Goal: Information Seeking & Learning: Learn about a topic

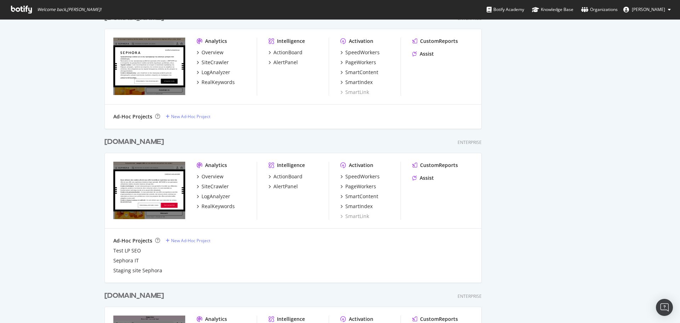
scroll to position [425, 0]
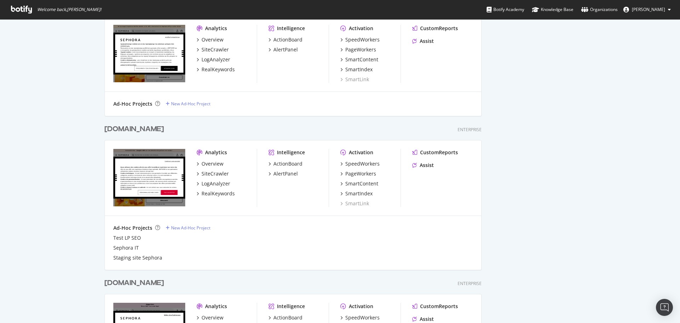
click at [128, 128] on div "[DOMAIN_NAME]" at bounding box center [135, 129] width 60 height 10
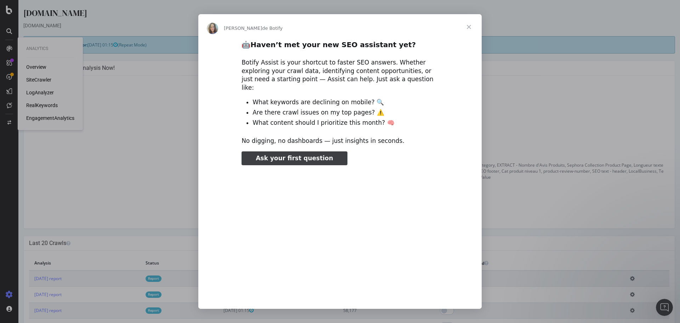
type input "239296"
click at [468, 28] on span "Fermer" at bounding box center [469, 27] width 26 height 26
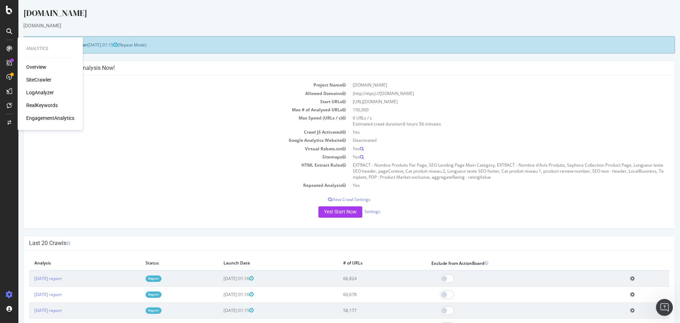
click at [47, 77] on div "SiteCrawler" at bounding box center [38, 79] width 25 height 7
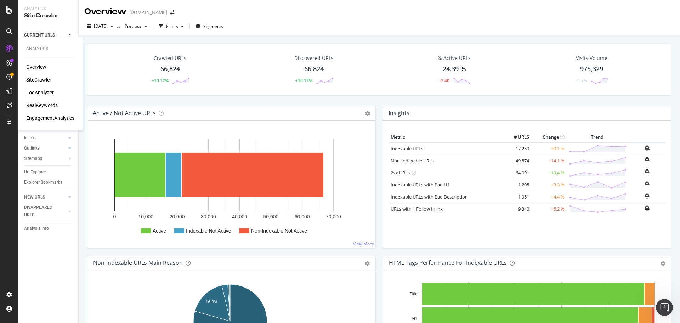
click at [41, 91] on div "LogAnalyzer" at bounding box center [40, 92] width 28 height 7
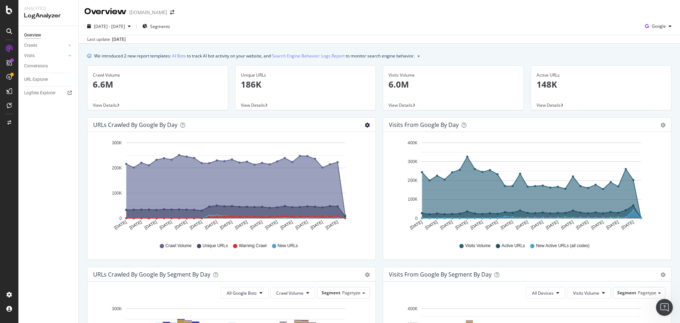
click at [366, 125] on icon "gear" at bounding box center [367, 125] width 5 height 5
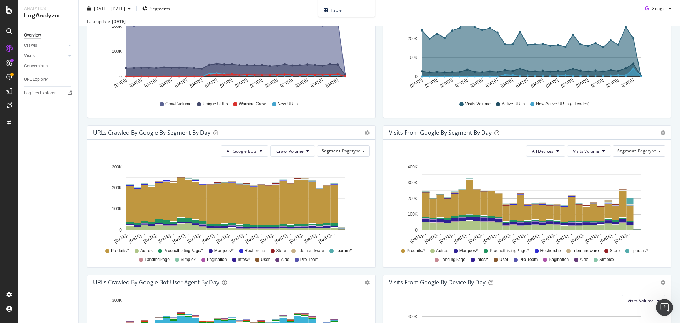
scroll to position [177, 0]
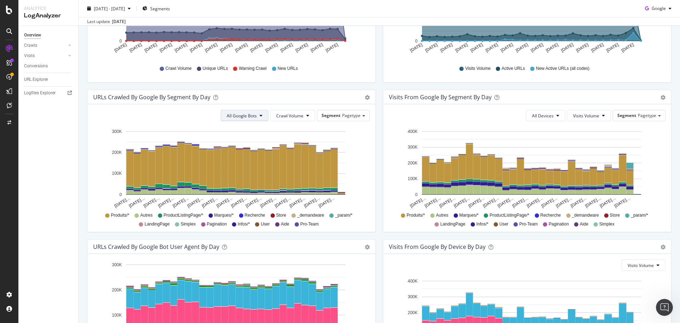
click at [260, 117] on icon at bounding box center [261, 115] width 3 height 4
click at [344, 115] on span "Pagetype" at bounding box center [351, 115] width 18 height 6
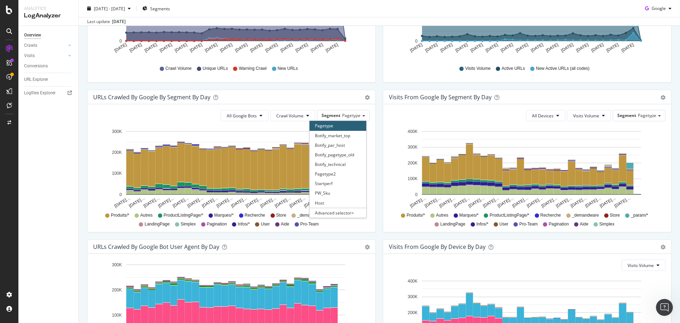
click at [372, 113] on div "All Google Bots Crawl Volume Segment Pagetype Pagetype Botify_market_top Botify…" at bounding box center [232, 168] width 288 height 128
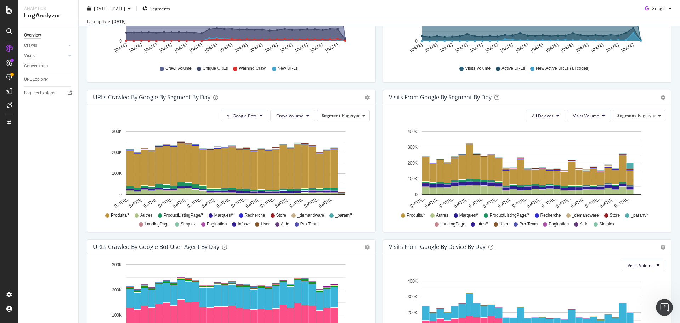
click at [156, 225] on span "LandingPage" at bounding box center [157, 224] width 25 height 6
click at [331, 114] on span "Segment" at bounding box center [331, 115] width 19 height 6
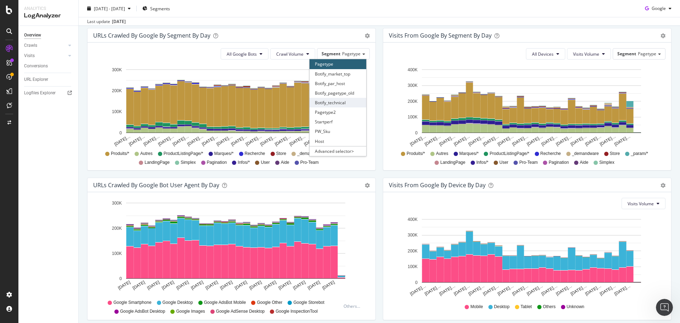
scroll to position [248, 0]
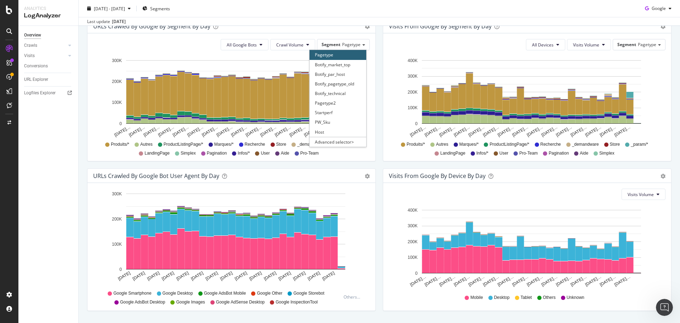
click at [369, 165] on div "URLs Crawled by Google By Segment By Day Timeline (by Value) Table All Google B…" at bounding box center [232, 94] width 296 height 150
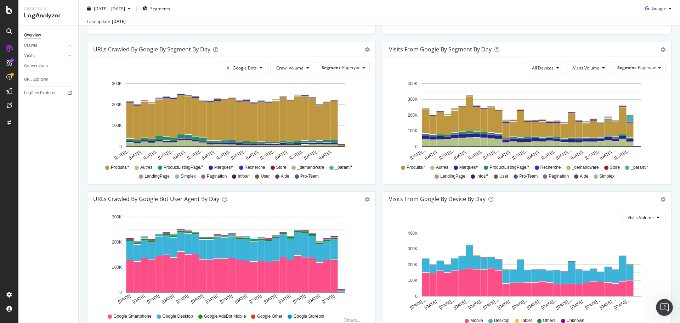
scroll to position [213, 0]
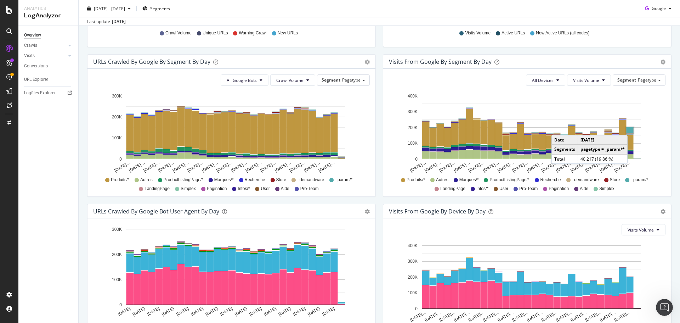
drag, startPoint x: 626, startPoint y: 131, endPoint x: 630, endPoint y: 128, distance: 5.0
click at [630, 128] on rect "A chart." at bounding box center [630, 130] width 7 height 6
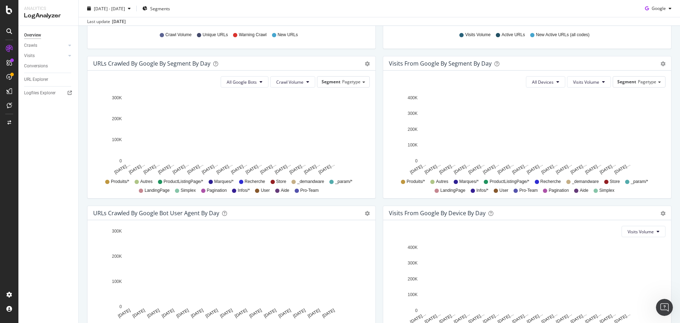
scroll to position [213, 0]
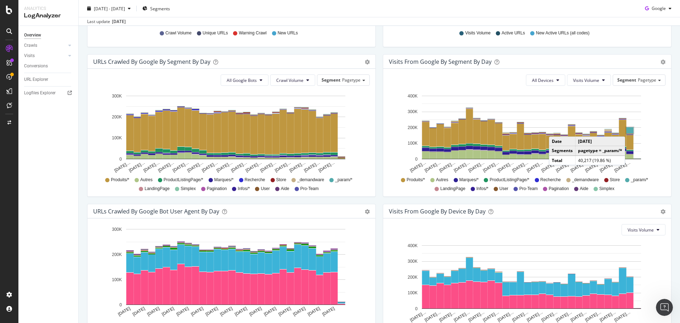
click at [627, 129] on rect "A chart." at bounding box center [630, 130] width 7 height 6
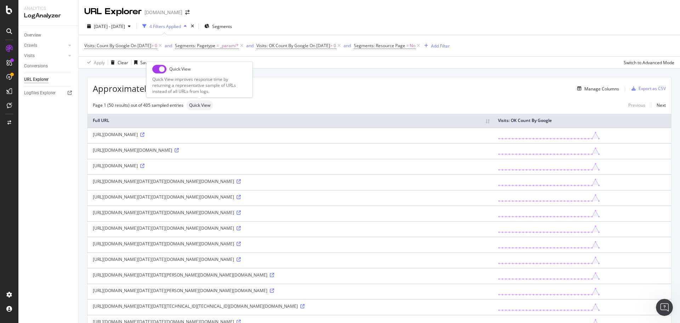
click at [193, 105] on span "Quick View" at bounding box center [199, 105] width 21 height 4
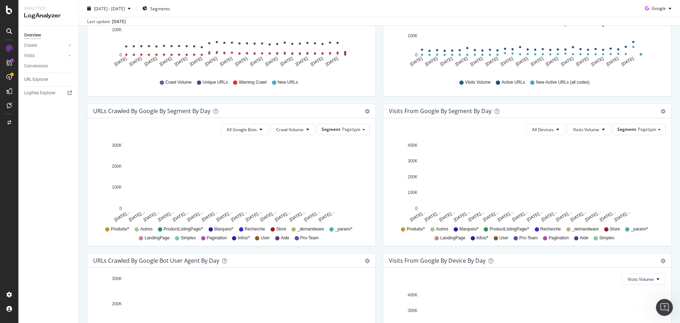
scroll to position [162, 0]
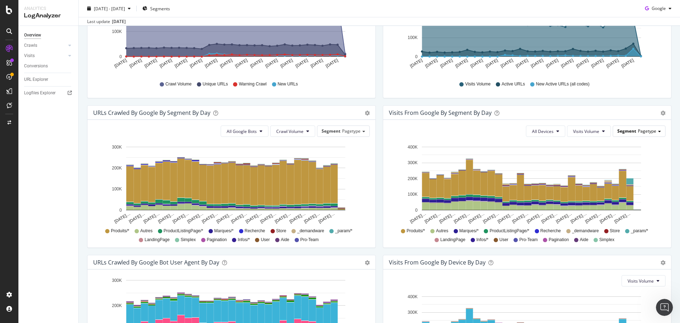
click at [645, 132] on span "Pagetype" at bounding box center [647, 131] width 18 height 6
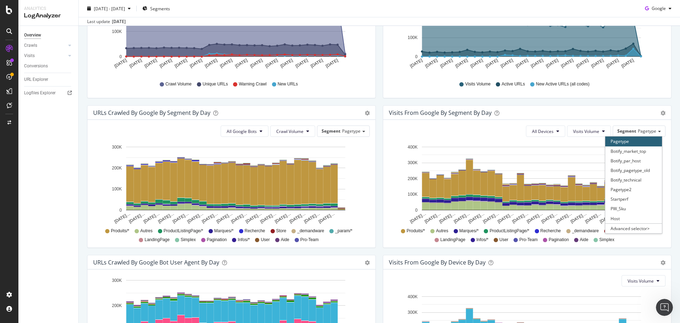
click at [670, 129] on div "We introduced 2 new report templates: AI Bots to track AI bot activity on your …" at bounding box center [380, 155] width 602 height 547
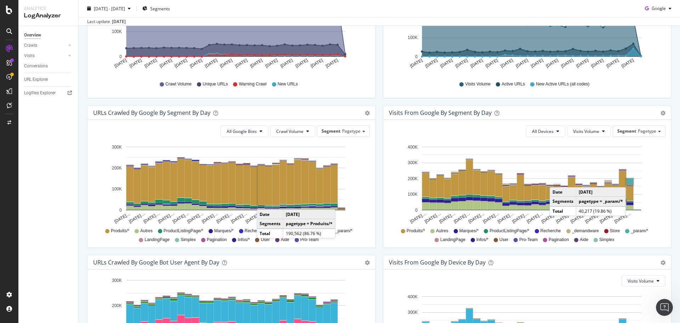
click at [628, 180] on rect "A chart." at bounding box center [630, 181] width 7 height 6
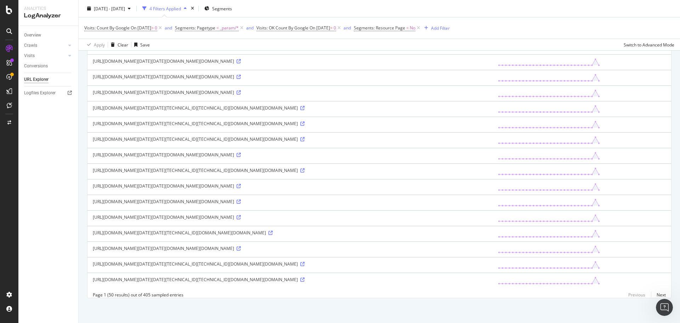
scroll to position [656, 0]
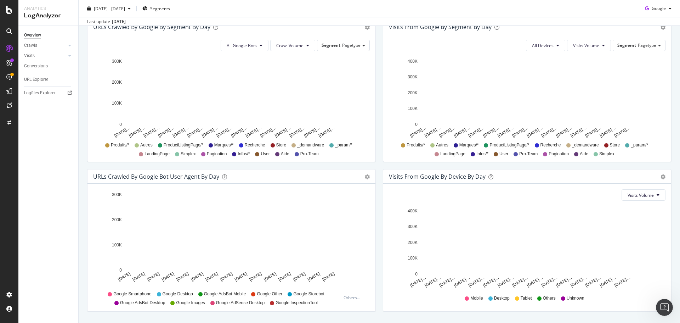
scroll to position [248, 0]
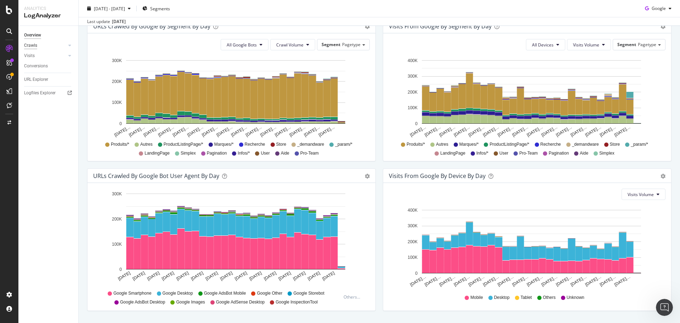
click at [30, 46] on div "Crawls" at bounding box center [30, 45] width 13 height 7
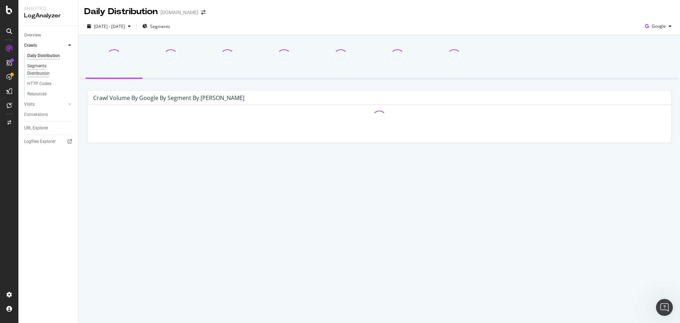
click at [43, 65] on div "Segments Distribution" at bounding box center [46, 69] width 39 height 15
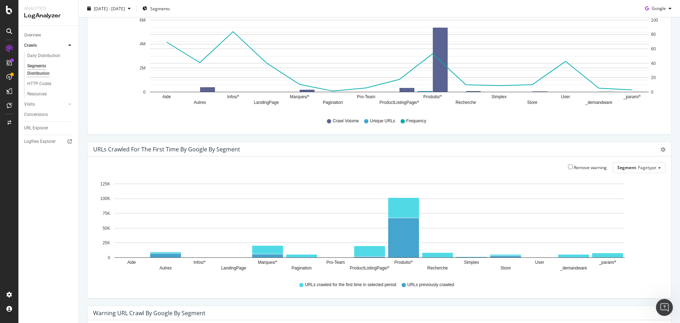
scroll to position [71, 0]
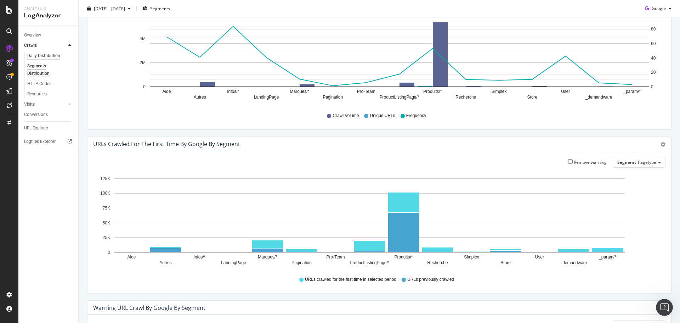
click at [46, 56] on div "Daily Distribution" at bounding box center [43, 55] width 33 height 7
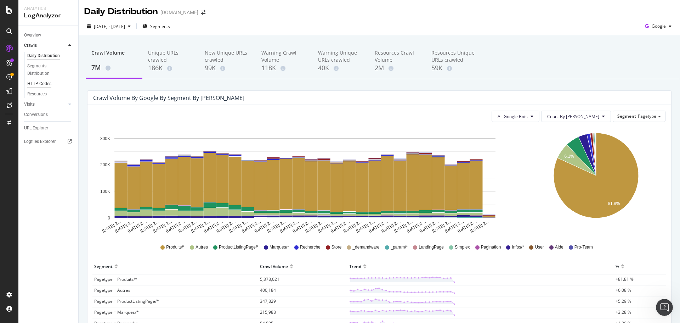
click at [40, 82] on div "HTTP Codes" at bounding box center [39, 83] width 24 height 7
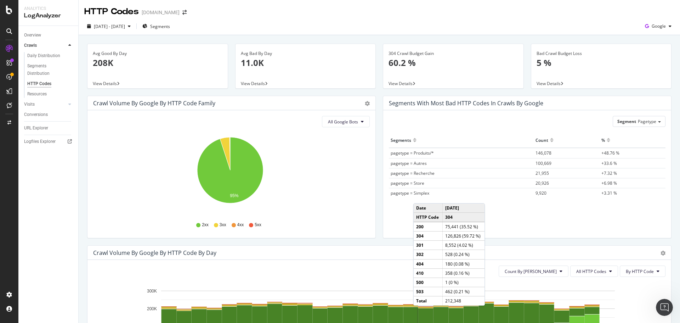
click at [239, 225] on span "4xx" at bounding box center [240, 225] width 7 height 6
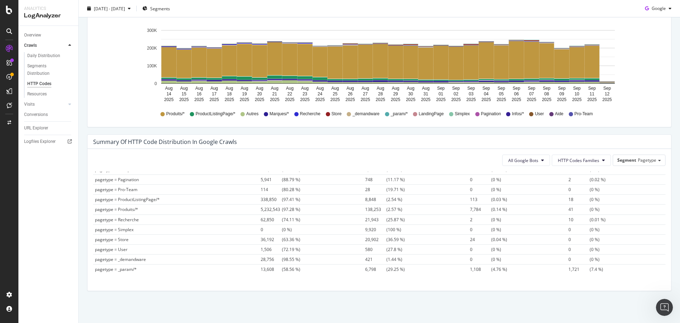
scroll to position [63, 0]
click at [263, 135] on div "Summary of HTTP Code Distribution in google crawls" at bounding box center [380, 142] width 584 height 14
